Goal: Task Accomplishment & Management: Use online tool/utility

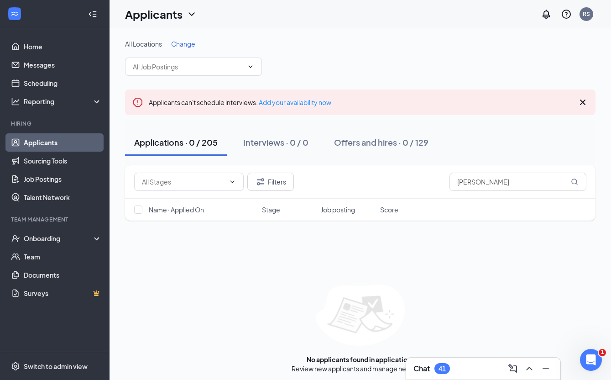
click at [50, 141] on link "Applicants" at bounding box center [63, 142] width 78 height 18
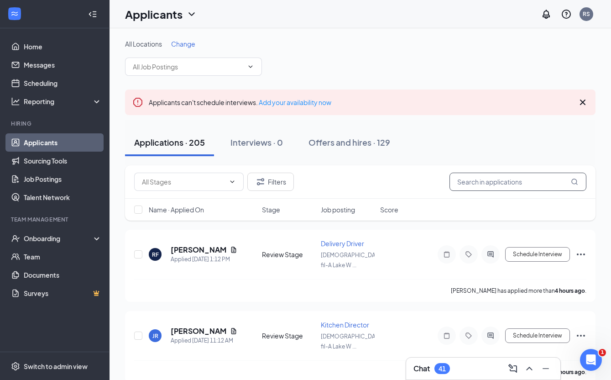
drag, startPoint x: 487, startPoint y: 182, endPoint x: 437, endPoint y: 183, distance: 50.2
click at [437, 183] on div "Filters drake" at bounding box center [360, 182] width 452 height 18
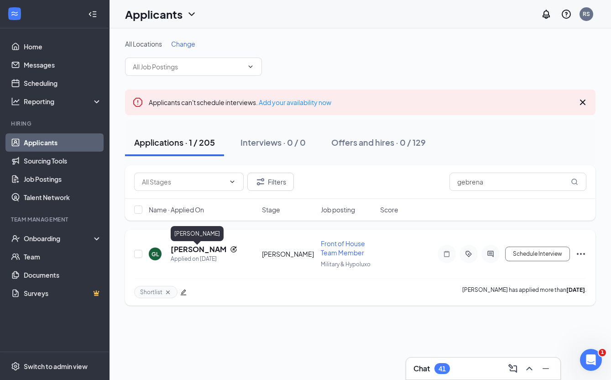
click at [195, 252] on h5 "[PERSON_NAME]" at bounding box center [199, 249] width 56 height 10
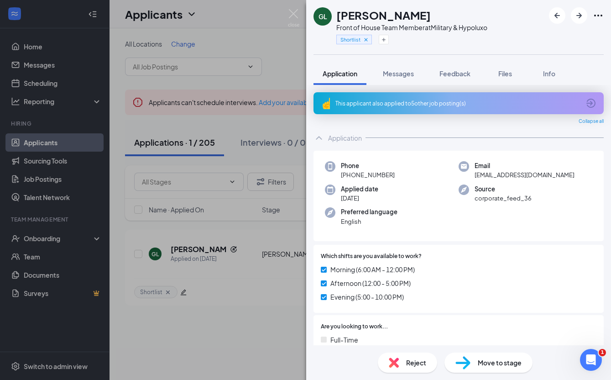
drag, startPoint x: 349, startPoint y: 179, endPoint x: 391, endPoint y: 178, distance: 41.6
click at [396, 179] on div "Phone [PHONE_NUMBER]" at bounding box center [392, 170] width 134 height 19
copy span "[PHONE_NUMBER]"
click at [293, 11] on img at bounding box center [293, 18] width 11 height 18
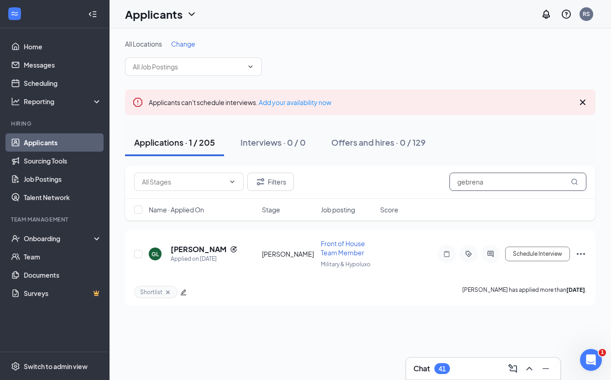
drag, startPoint x: 474, startPoint y: 180, endPoint x: 435, endPoint y: 178, distance: 38.4
click at [437, 179] on div "Filters gebrena" at bounding box center [360, 182] width 452 height 18
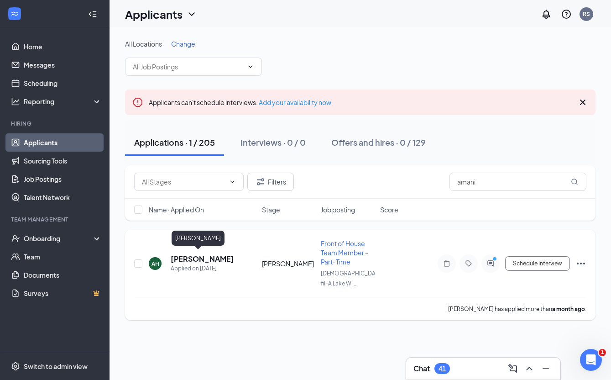
click at [209, 257] on h5 "[PERSON_NAME]" at bounding box center [202, 259] width 63 height 10
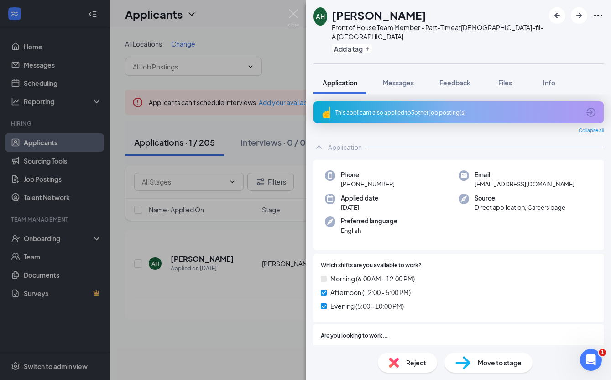
drag, startPoint x: 349, startPoint y: 186, endPoint x: 396, endPoint y: 188, distance: 47.1
click at [399, 188] on div "Phone [PHONE_NUMBER]" at bounding box center [392, 179] width 134 height 19
copy span "[PHONE_NUMBER]"
click at [295, 12] on img at bounding box center [293, 18] width 11 height 18
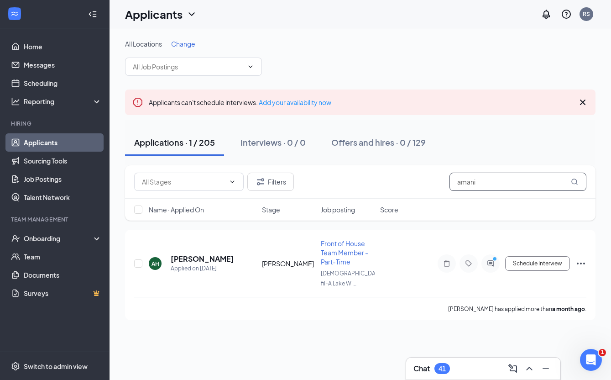
drag, startPoint x: 487, startPoint y: 183, endPoint x: 425, endPoint y: 179, distance: 61.7
click at [426, 179] on div "Filters amani" at bounding box center [360, 182] width 452 height 18
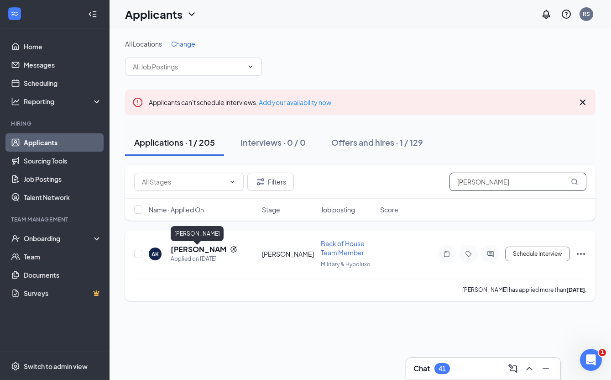
type input "[PERSON_NAME]"
click at [203, 252] on h5 "[PERSON_NAME]" at bounding box center [199, 249] width 56 height 10
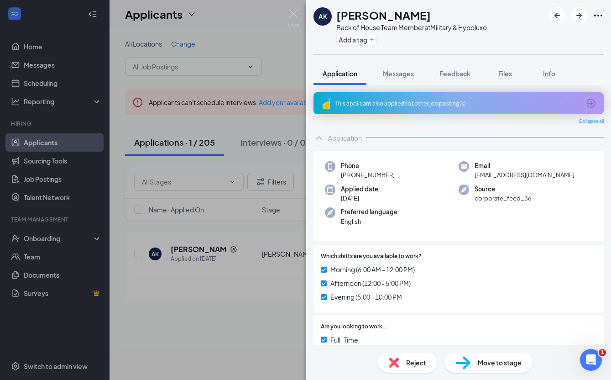
drag, startPoint x: 351, startPoint y: 179, endPoint x: 390, endPoint y: 179, distance: 39.7
click at [398, 179] on div "Phone [PHONE_NUMBER]" at bounding box center [392, 170] width 134 height 19
copy span "[PHONE_NUMBER]"
click at [294, 12] on img at bounding box center [293, 18] width 11 height 18
